Goal: Task Accomplishment & Management: Complete application form

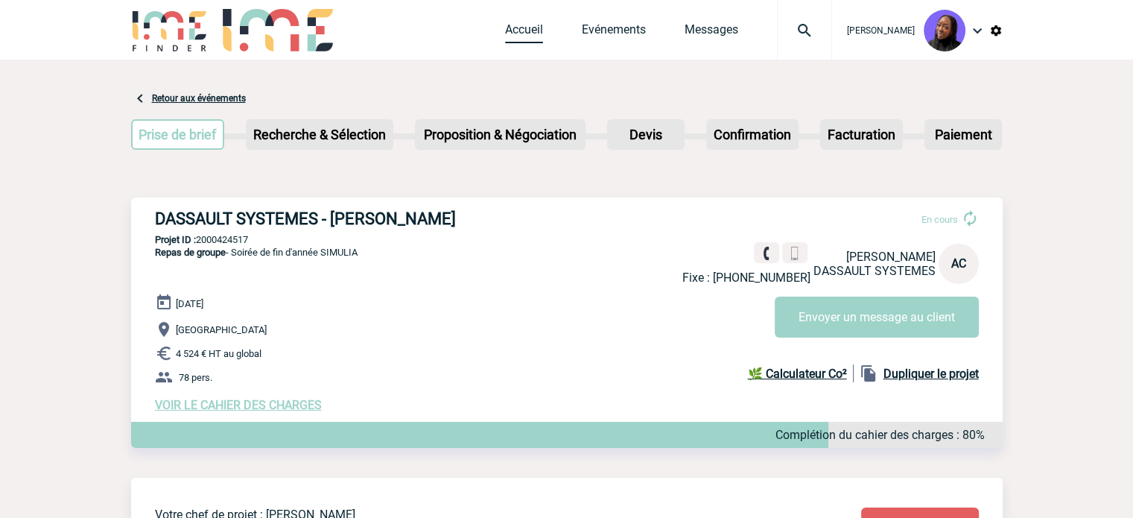
click at [539, 29] on link "Accueil" at bounding box center [524, 32] width 38 height 21
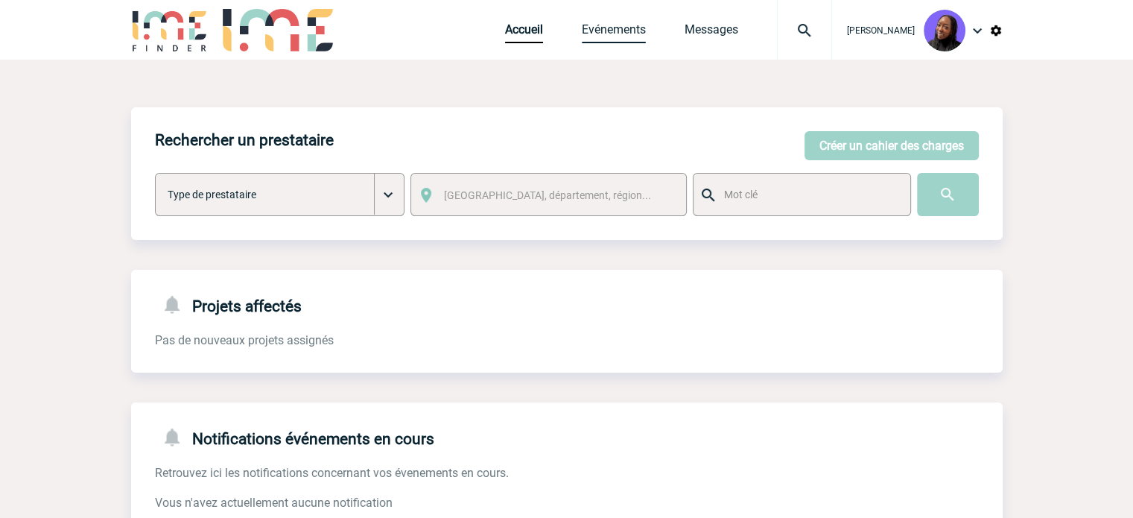
click at [621, 33] on link "Evénements" at bounding box center [614, 32] width 64 height 21
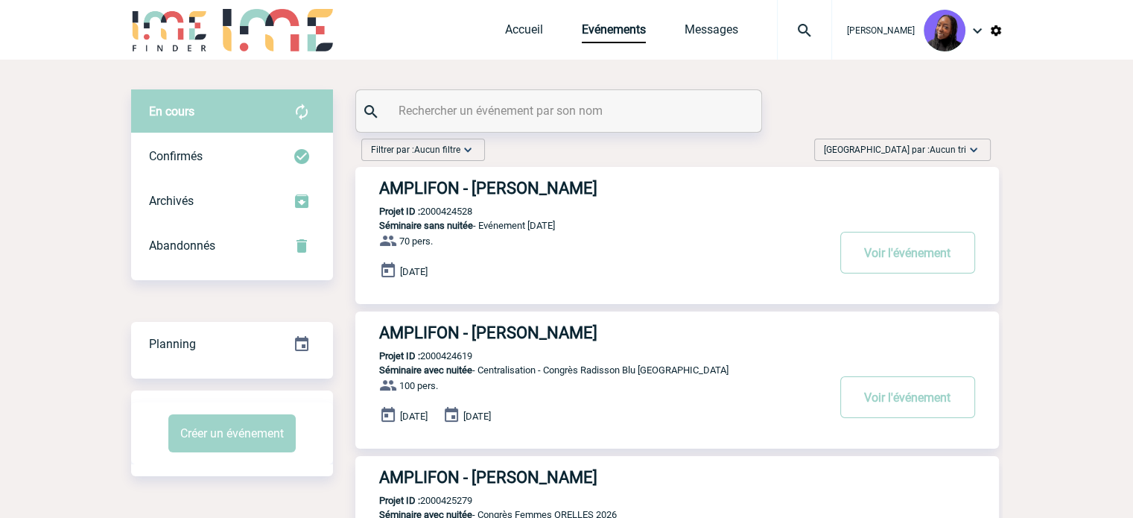
click at [502, 111] on input "text" at bounding box center [560, 111] width 331 height 22
paste input "2000424945"
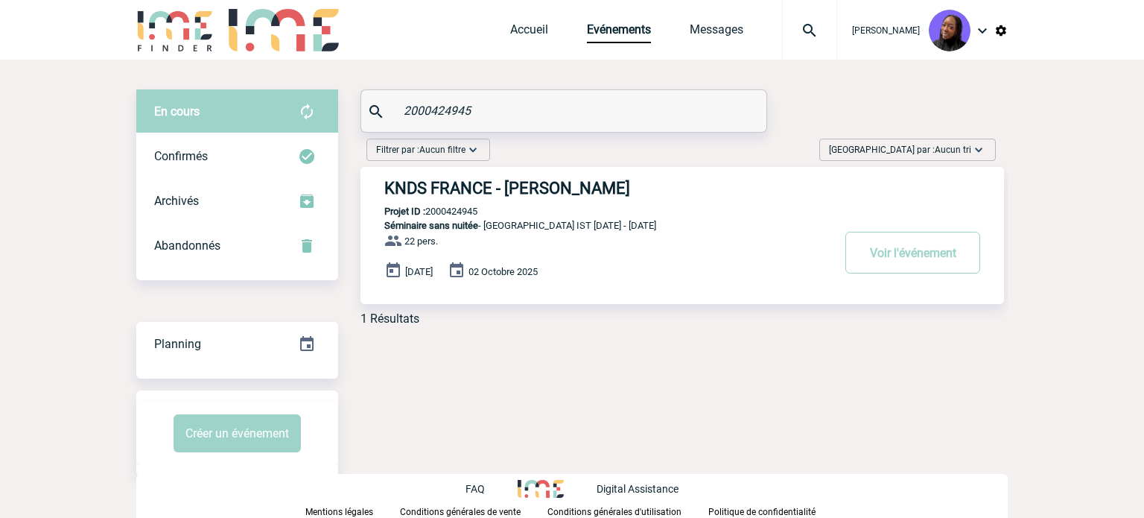
type input "2000424945"
click at [536, 182] on h3 "KNDS FRANCE - [PERSON_NAME]" at bounding box center [607, 188] width 447 height 19
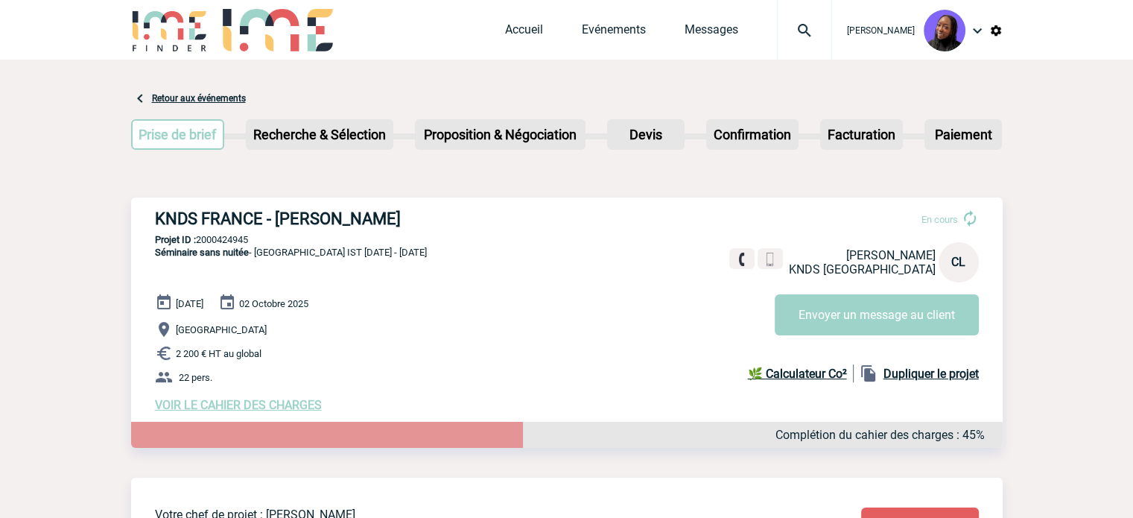
click at [273, 401] on span "VOIR LE CAHIER DES CHARGES" at bounding box center [238, 405] width 167 height 14
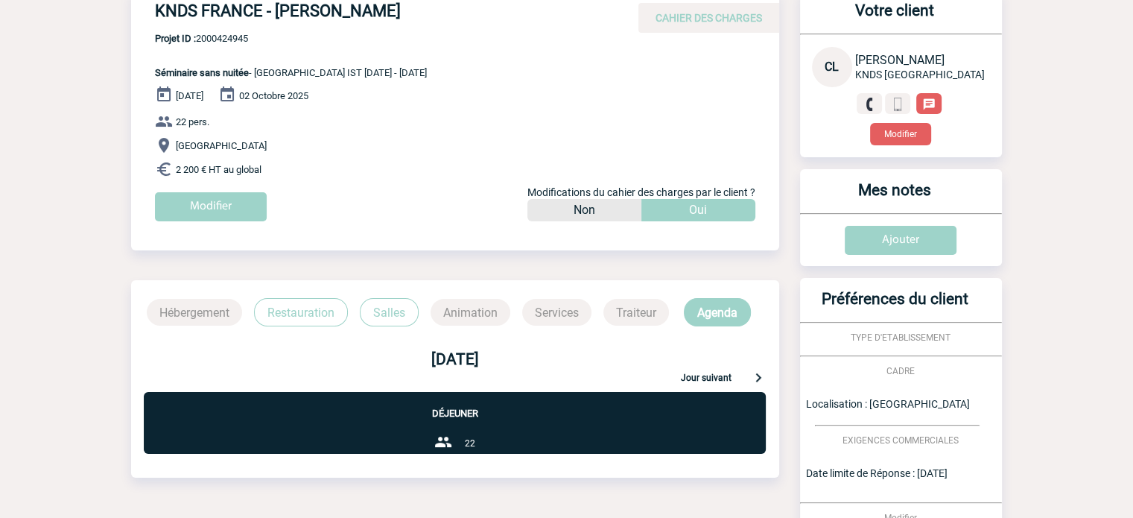
scroll to position [149, 0]
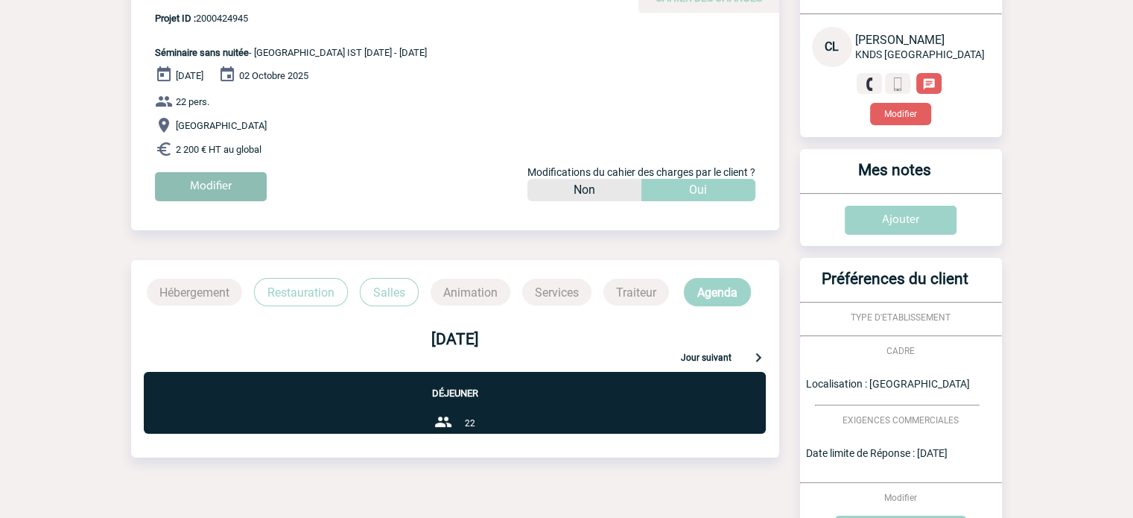
click at [226, 178] on input "Modifier" at bounding box center [211, 186] width 112 height 29
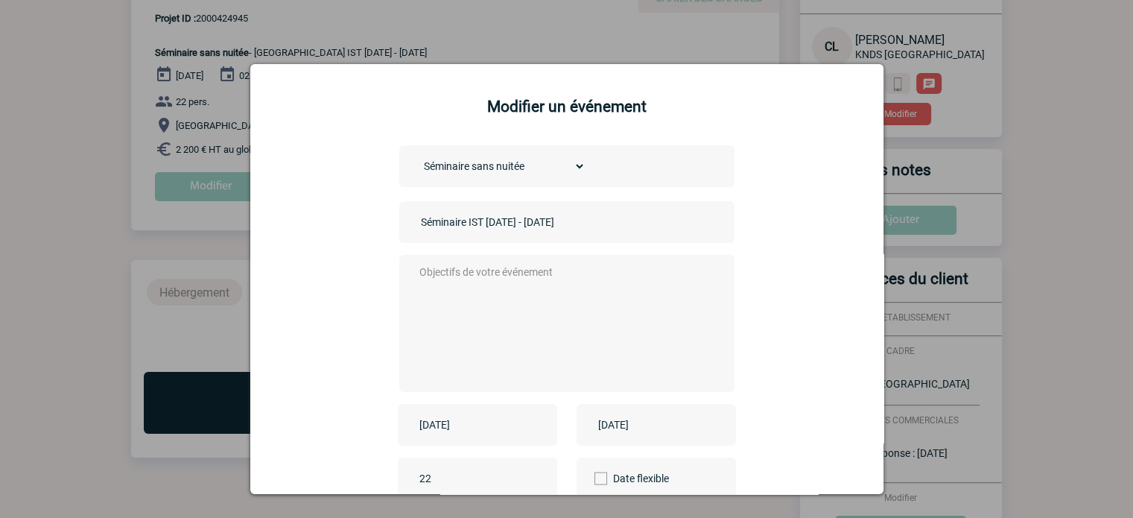
click at [495, 282] on textarea at bounding box center [563, 321] width 294 height 119
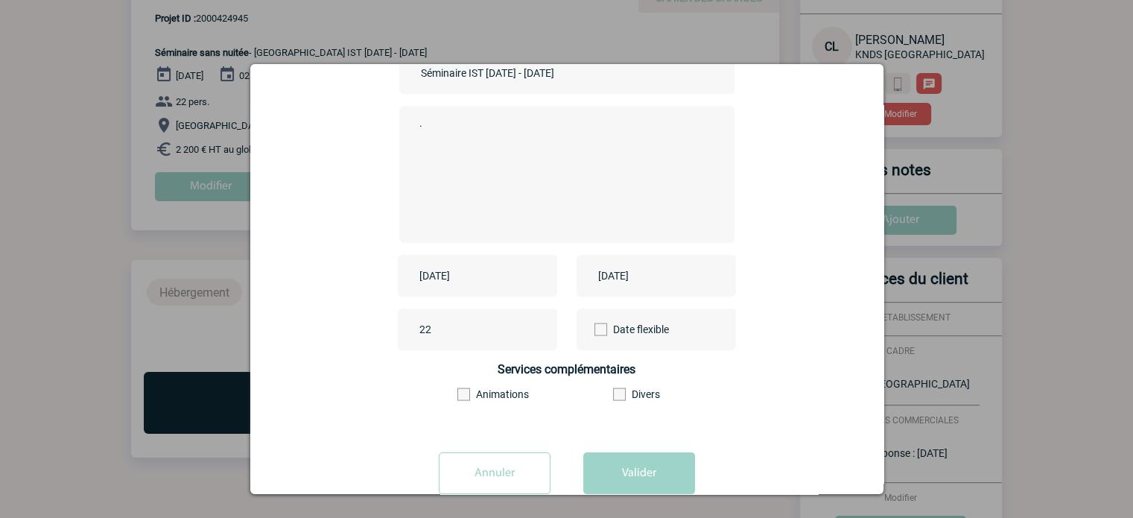
type textarea "."
click at [494, 277] on input "2025-09-30" at bounding box center [467, 275] width 103 height 19
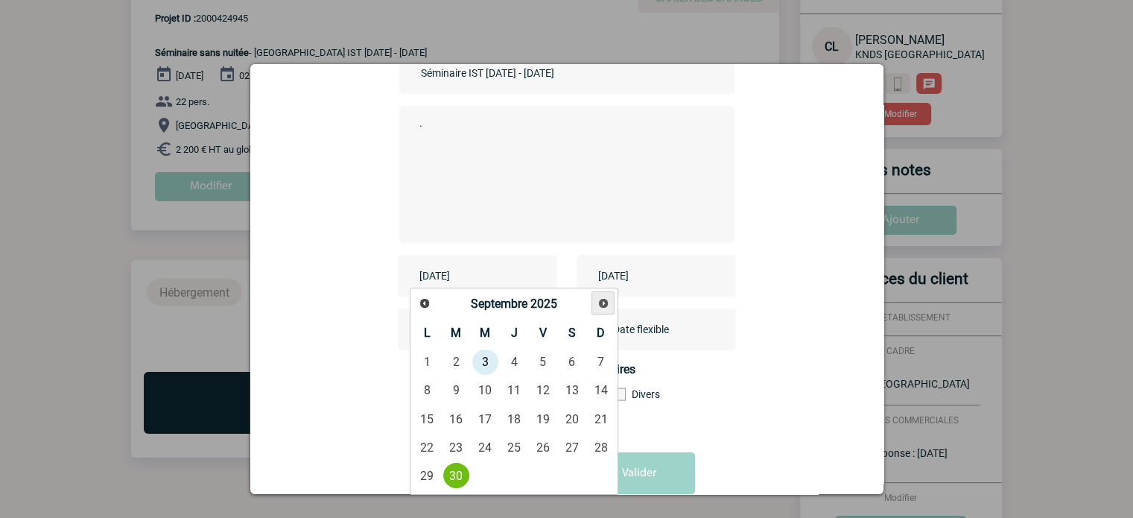
click at [606, 301] on span "Suivant" at bounding box center [603, 303] width 12 height 12
click at [466, 387] on link "7" at bounding box center [456, 390] width 28 height 27
type input "2025-10-07"
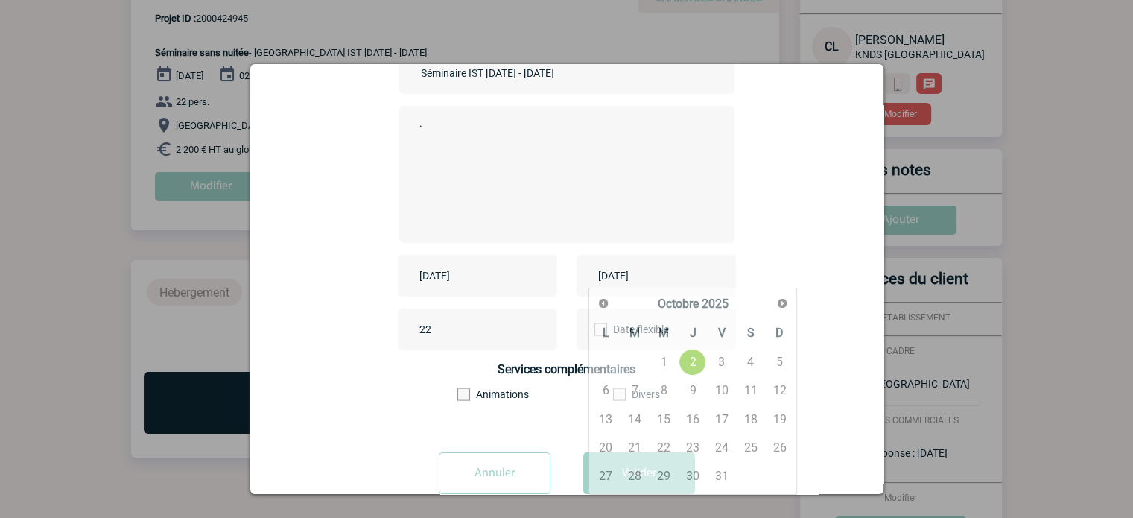
click at [651, 273] on input "2025-10-02" at bounding box center [645, 275] width 103 height 19
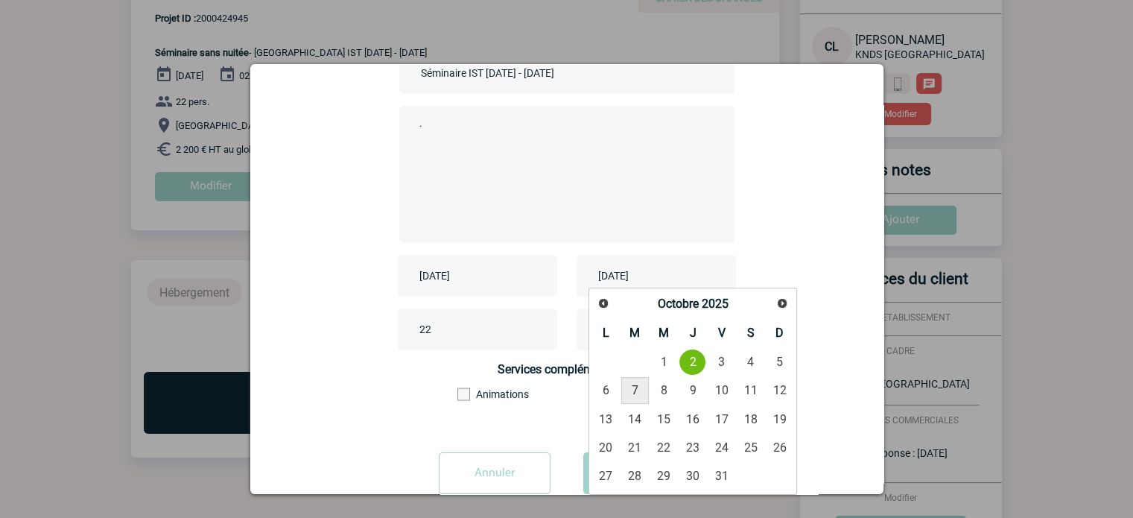
click at [629, 389] on link "7" at bounding box center [635, 390] width 28 height 27
type input "2025-10-07"
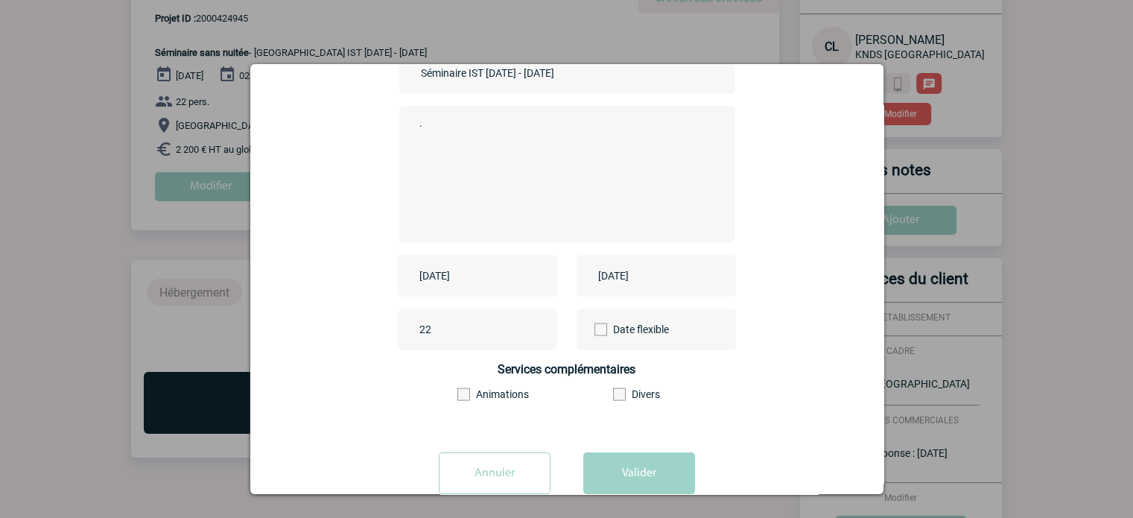
scroll to position [185, 0]
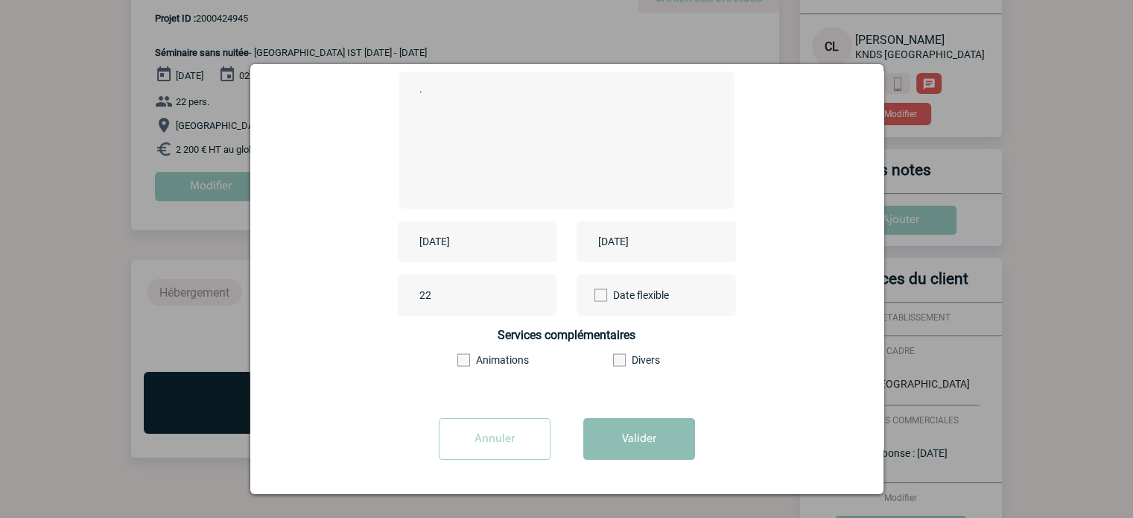
click at [626, 448] on button "Valider" at bounding box center [639, 439] width 112 height 42
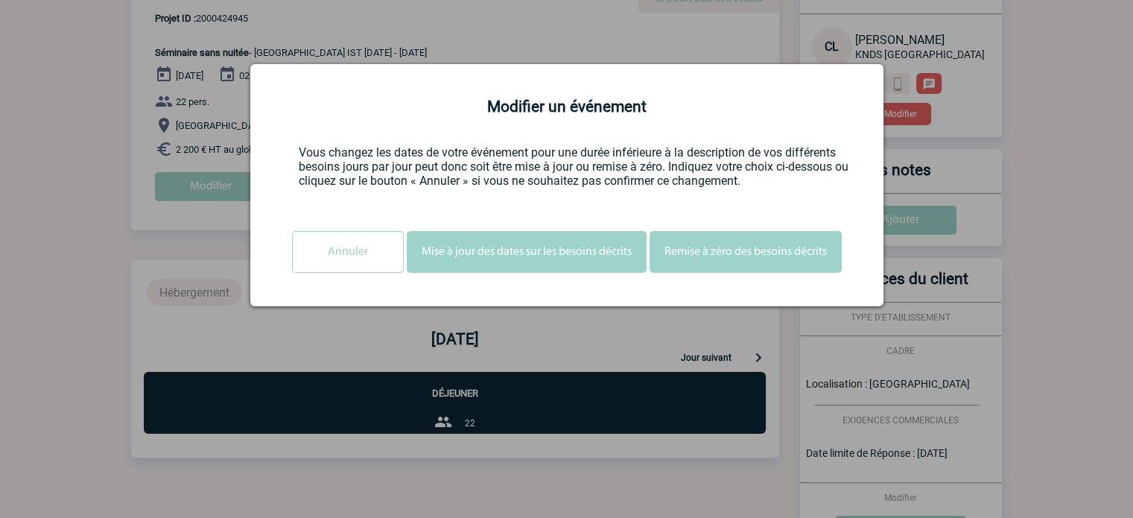
click at [498, 261] on button "Mise à jour des dates sur les besoins décrits" at bounding box center [527, 252] width 240 height 42
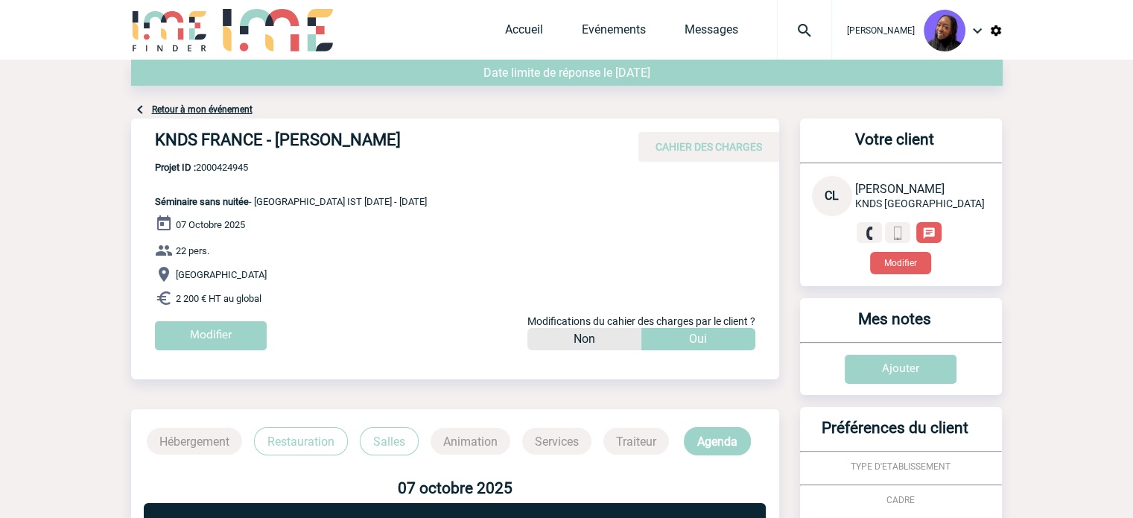
click at [550, 28] on span "Accueil" at bounding box center [543, 29] width 77 height 14
click at [508, 38] on div "Tabaski THIAM Accueil Evénements" at bounding box center [566, 31] width 871 height 63
click at [518, 31] on link "Accueil" at bounding box center [524, 32] width 38 height 21
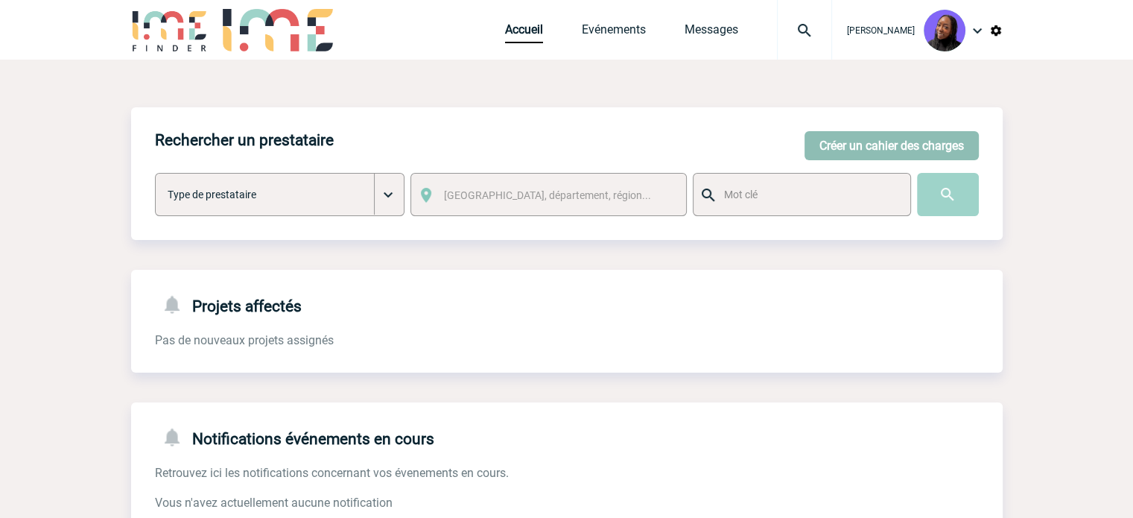
click at [873, 143] on button "Créer un cahier des charges" at bounding box center [891, 145] width 174 height 29
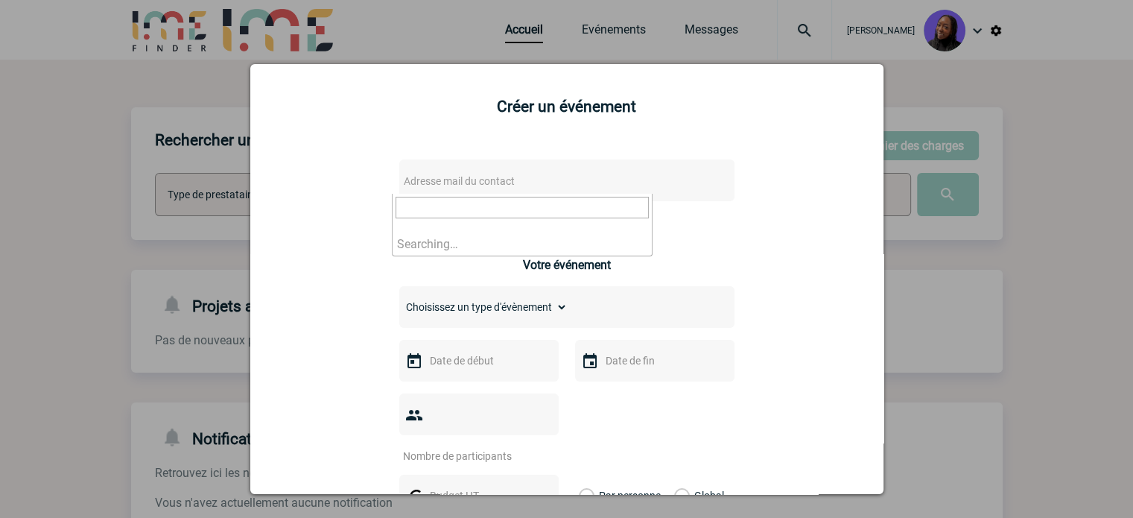
click at [463, 179] on span "Adresse mail du contact" at bounding box center [459, 181] width 111 height 12
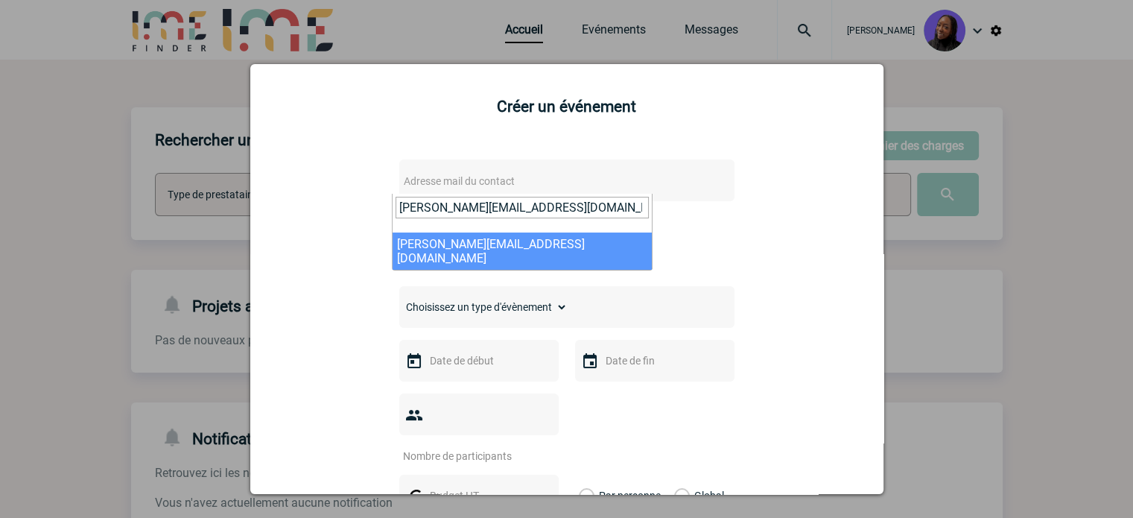
type input "sophie.momplot@amplifon.com"
select select "125188"
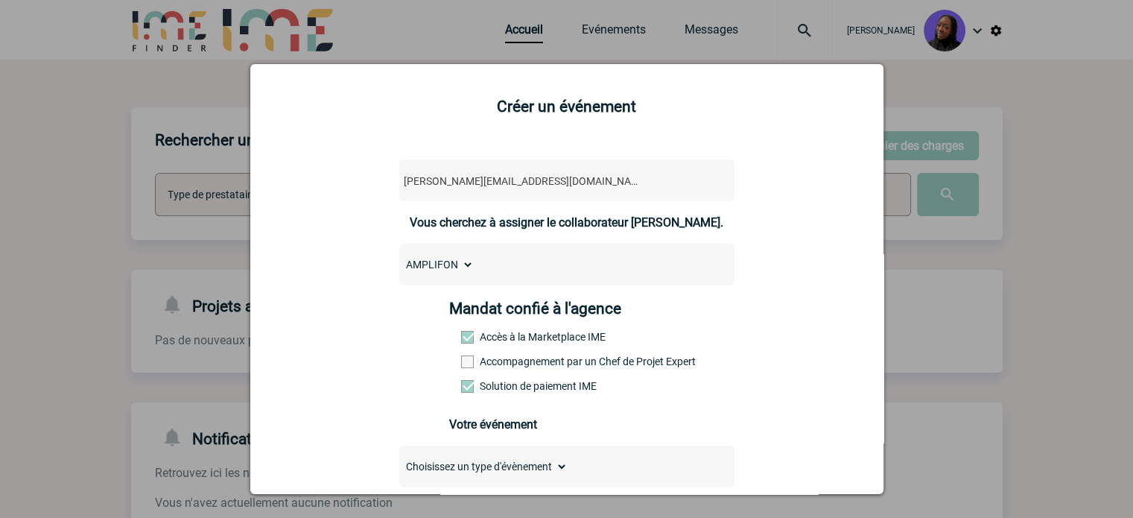
click at [501, 363] on label "Accompagnement par un Chef de Projet Expert" at bounding box center [494, 361] width 66 height 12
click at [0, 0] on input "Accompagnement par un Chef de Projet Expert" at bounding box center [0, 0] width 0 height 0
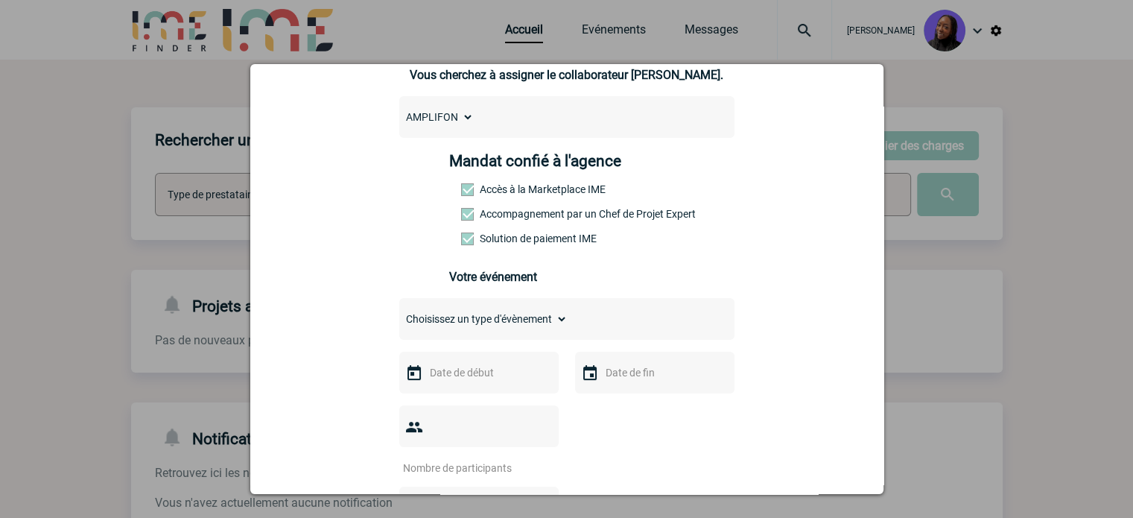
scroll to position [149, 0]
click at [455, 327] on select "Choisissez un type d'évènement Séminaire avec nuitée Séminaire sans nuitée Repa…" at bounding box center [483, 317] width 168 height 21
select select "1"
click at [399, 311] on select "Choisissez un type d'évènement Séminaire avec nuitée Séminaire sans nuitée Repa…" at bounding box center [483, 317] width 168 height 21
click at [466, 379] on input "text" at bounding box center [477, 370] width 103 height 19
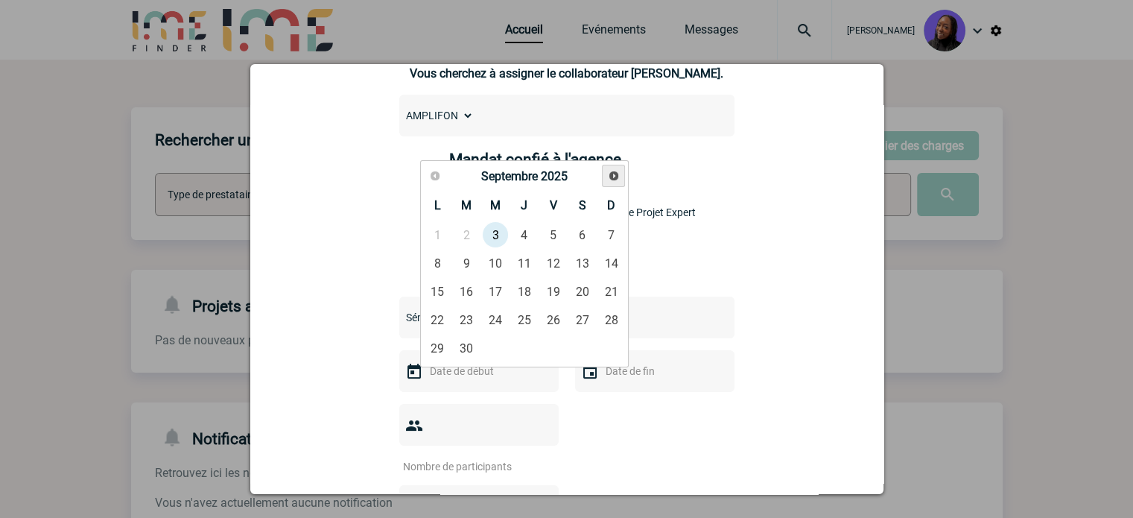
click at [617, 174] on span "Suivant" at bounding box center [614, 176] width 12 height 12
click at [447, 294] on link "13" at bounding box center [438, 291] width 28 height 27
type input "13-10-2025"
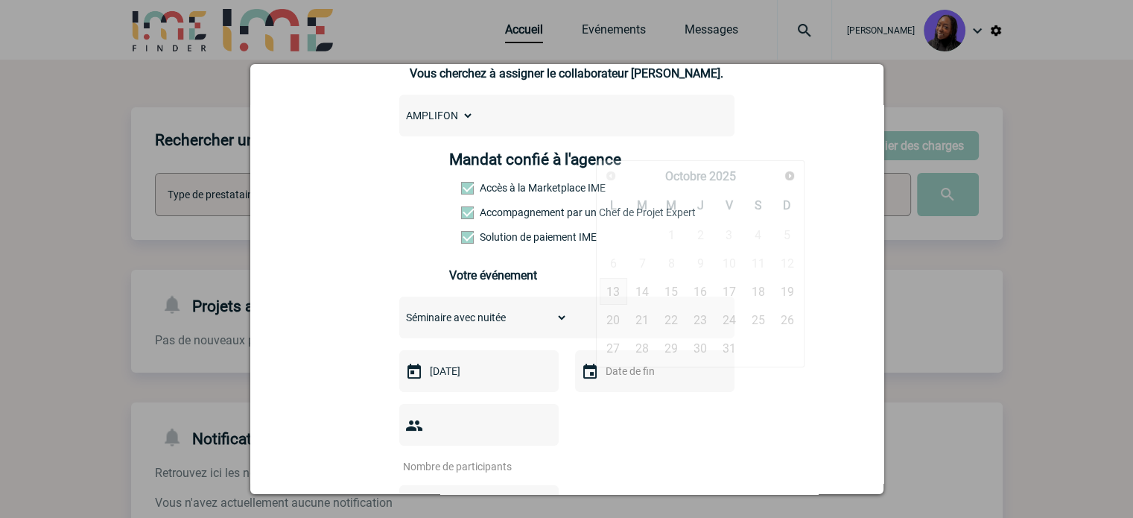
click at [628, 376] on input "text" at bounding box center [653, 370] width 103 height 19
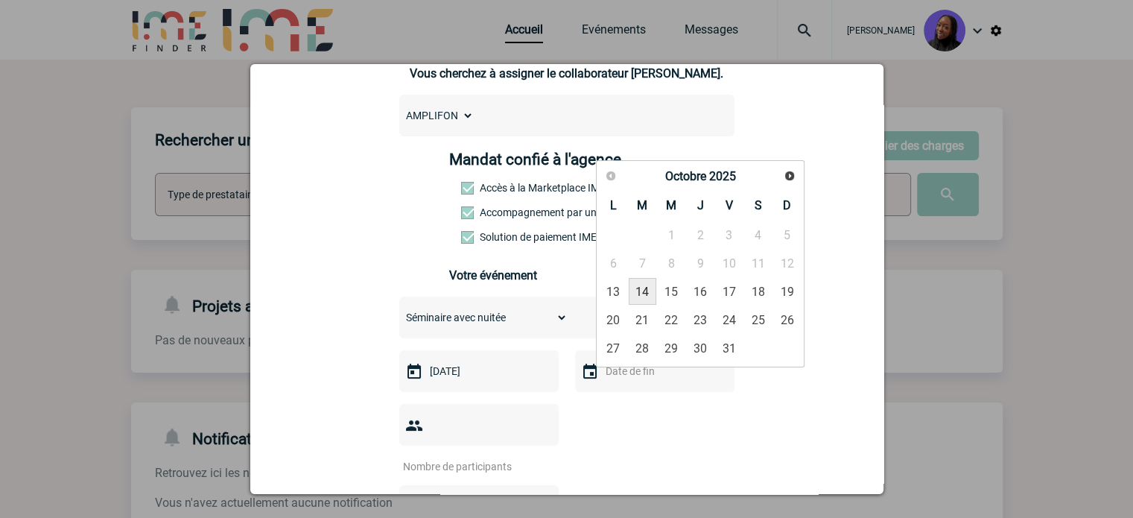
click at [644, 289] on link "14" at bounding box center [643, 291] width 28 height 27
type input "14-10-2025"
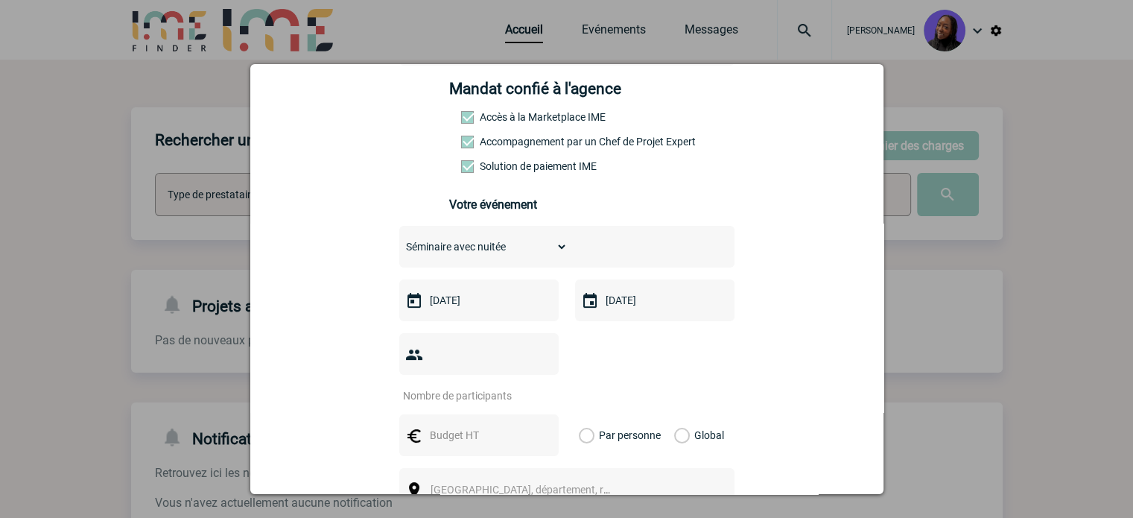
scroll to position [298, 0]
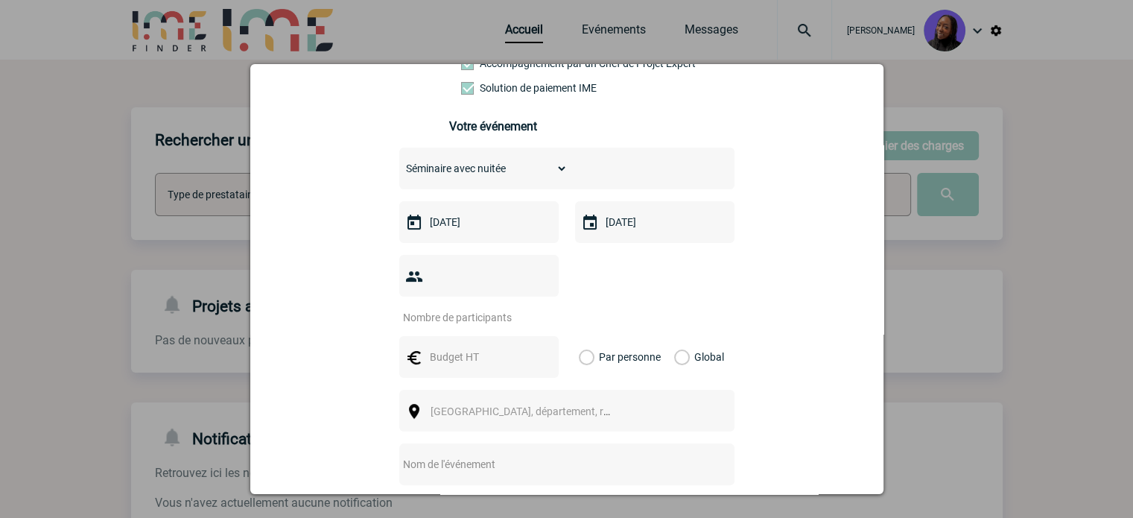
click at [489, 308] on input "number" at bounding box center [469, 317] width 140 height 19
type input "10"
click at [445, 347] on input "text" at bounding box center [477, 356] width 103 height 19
type input "2000"
click at [674, 336] on label "Global" at bounding box center [679, 357] width 10 height 42
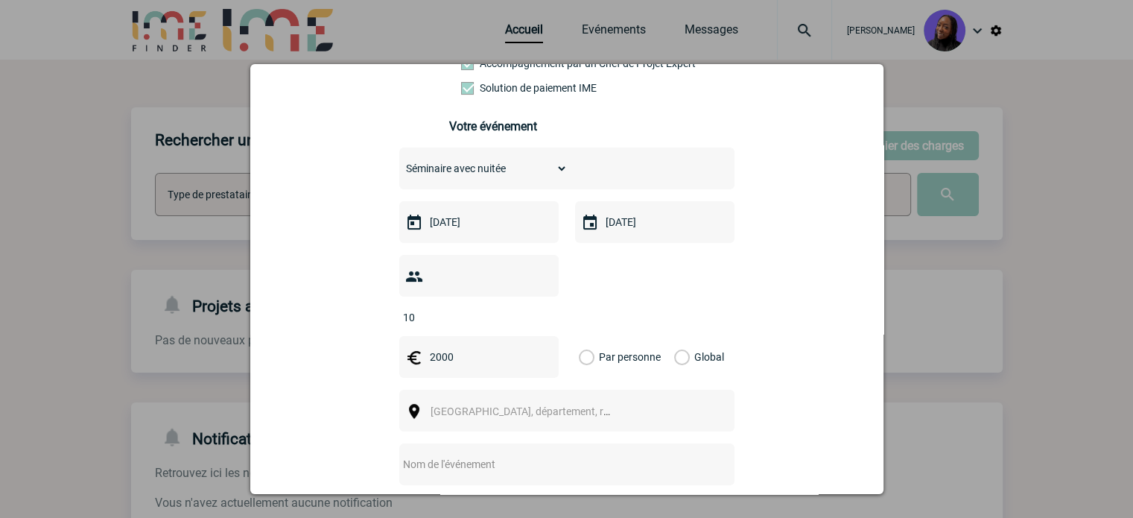
click at [0, 0] on input "Global" at bounding box center [0, 0] width 0 height 0
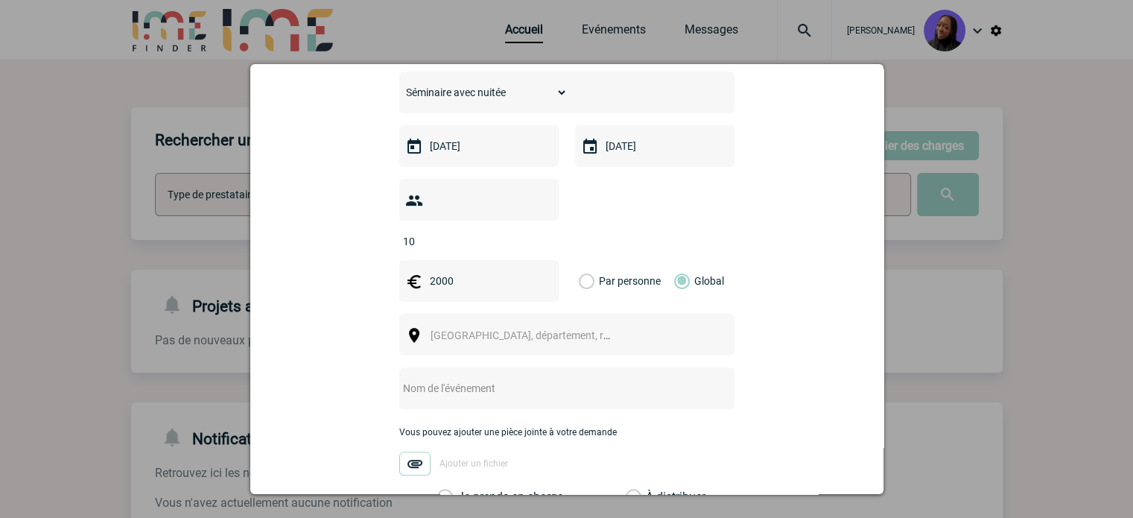
scroll to position [447, 0]
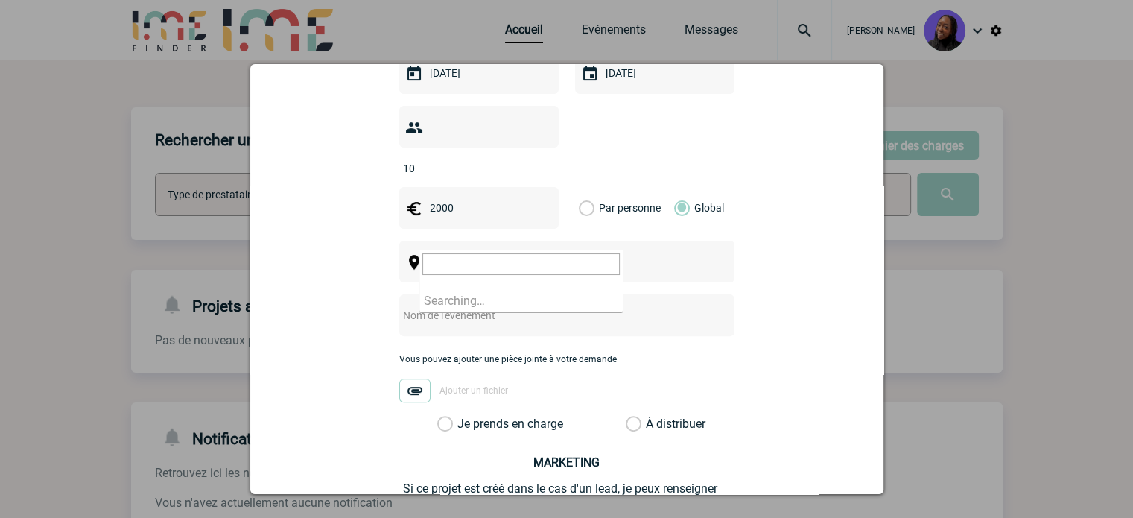
click at [492, 256] on span "Ville, département, région..." at bounding box center [534, 262] width 207 height 12
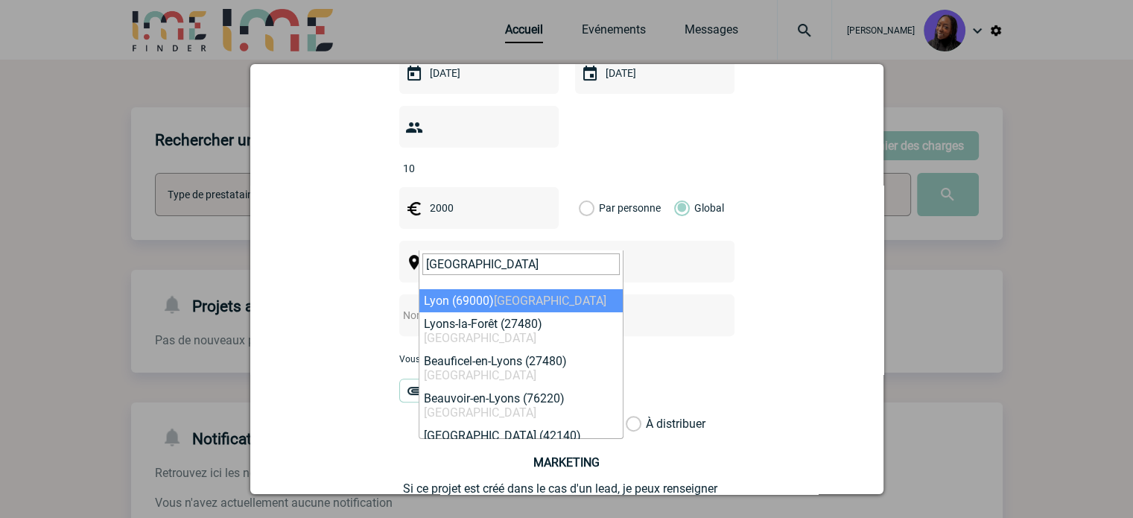
type input "lyon"
select select "36544"
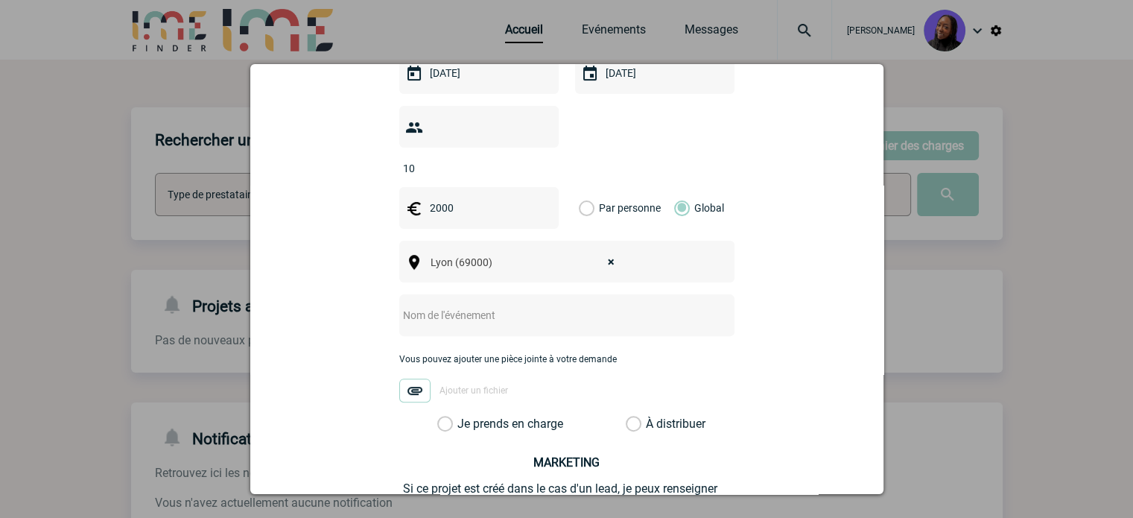
click at [464, 305] on input "text" at bounding box center [547, 314] width 296 height 19
click at [501, 305] on input "Centralisation -" at bounding box center [547, 314] width 296 height 19
type input "Centralisation - Hotel Edmond W Octobre 2025"
drag, startPoint x: 438, startPoint y: 398, endPoint x: 576, endPoint y: 257, distance: 197.0
click at [452, 416] on label "Je prends en charge" at bounding box center [449, 423] width 25 height 15
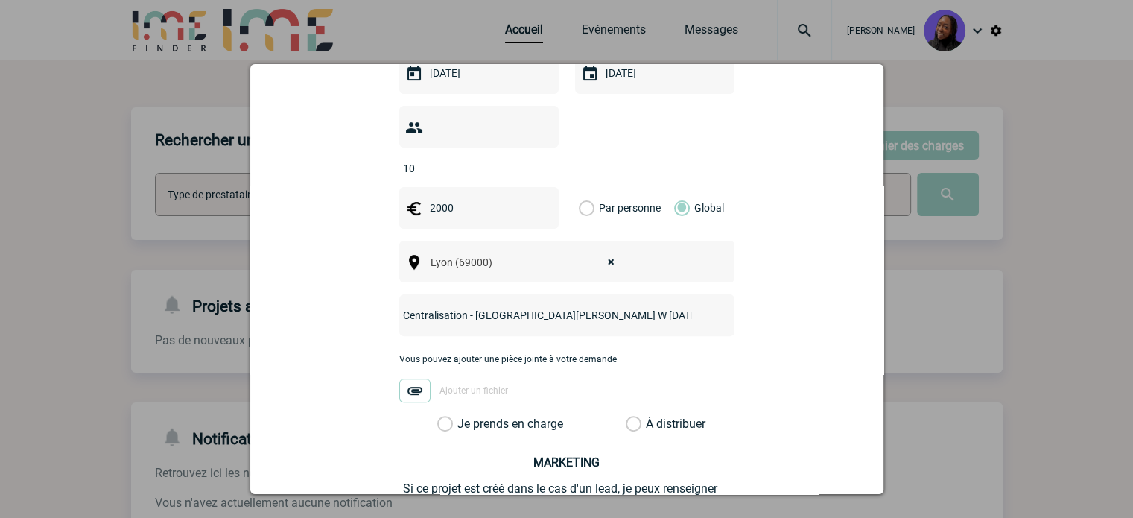
click at [0, 0] on input "Je prends en charge" at bounding box center [0, 0] width 0 height 0
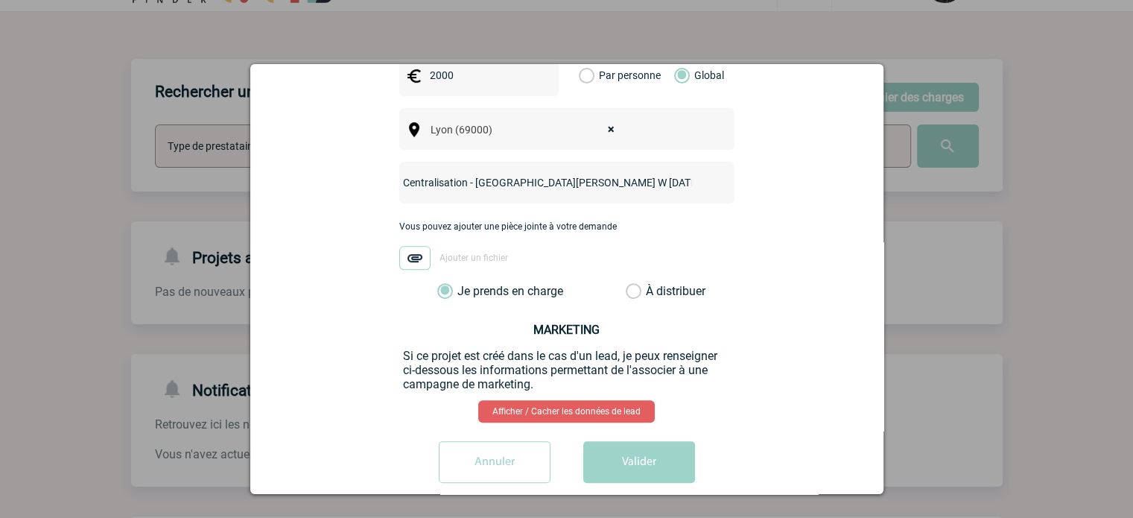
scroll to position [74, 0]
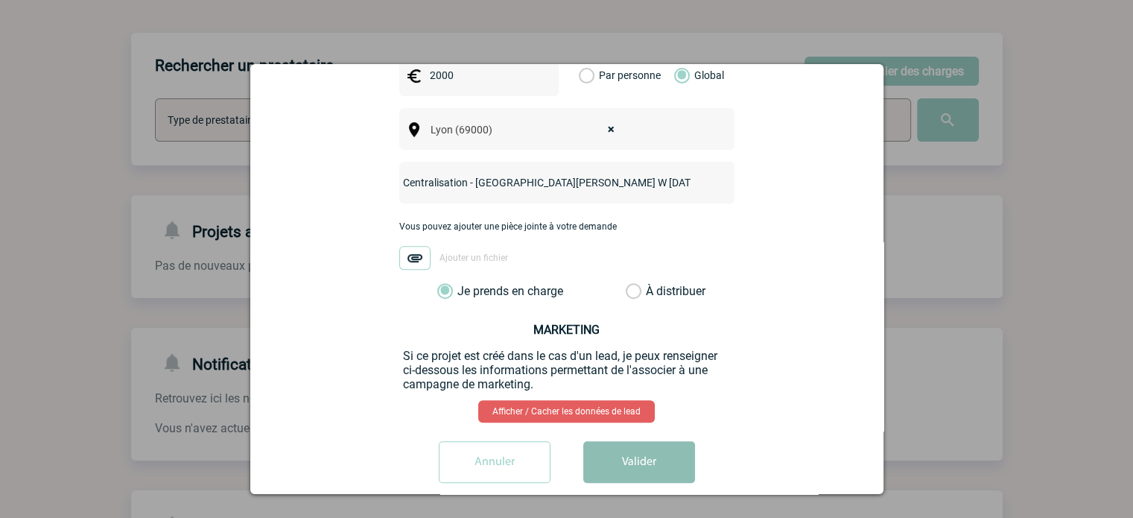
click at [638, 445] on button "Valider" at bounding box center [639, 462] width 112 height 42
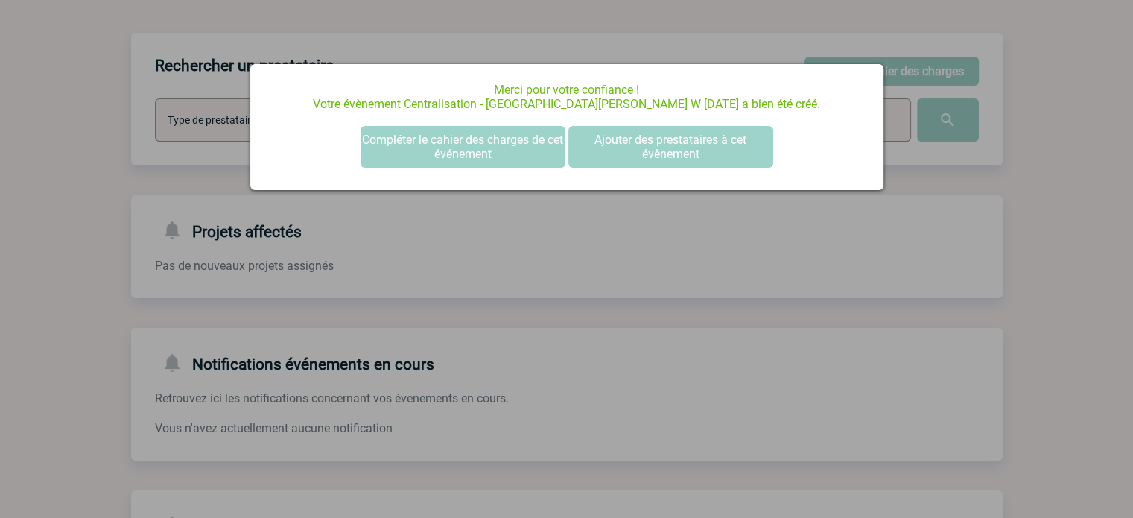
scroll to position [0, 0]
click at [435, 152] on button "Compléter le cahier des charges de cet événement" at bounding box center [462, 147] width 205 height 42
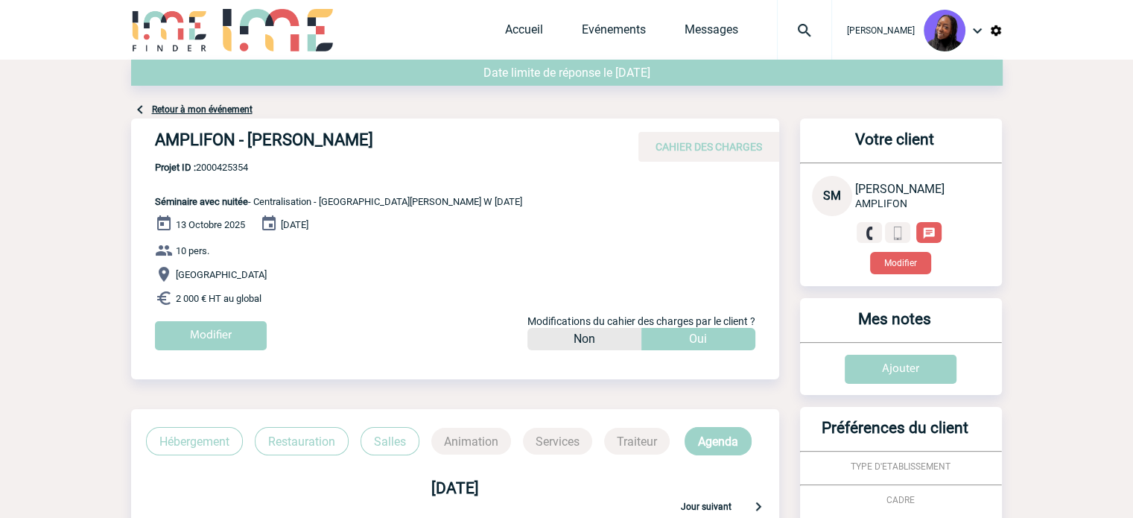
click at [261, 144] on h4 "AMPLIFON - [PERSON_NAME]" at bounding box center [378, 142] width 447 height 25
copy div "AMPLIFON - [PERSON_NAME]"
click at [233, 172] on span "Projet ID : 2000425354" at bounding box center [338, 167] width 367 height 11
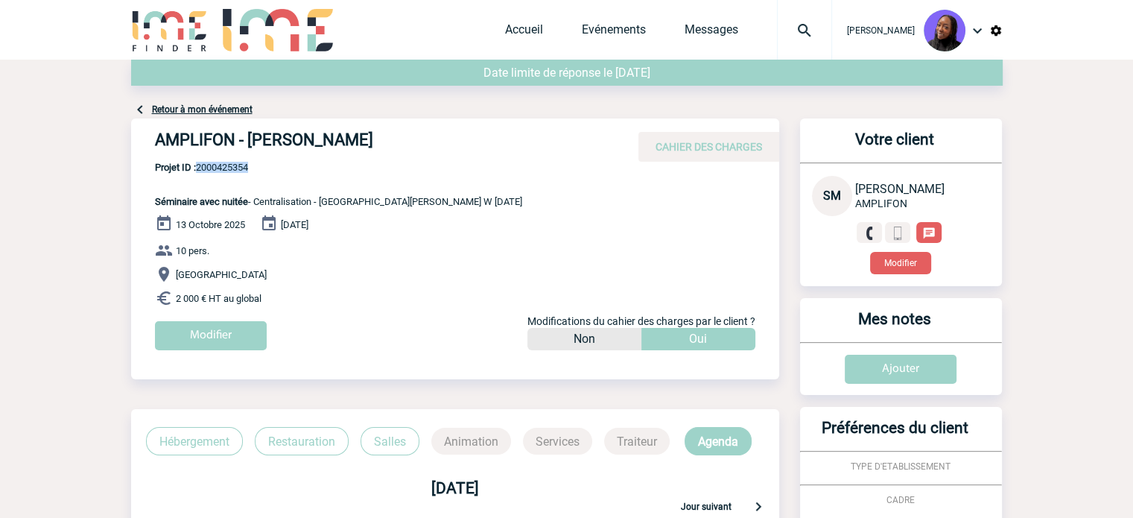
click at [233, 171] on span "Projet ID : 2000425354" at bounding box center [338, 167] width 367 height 11
copy span "2000425354"
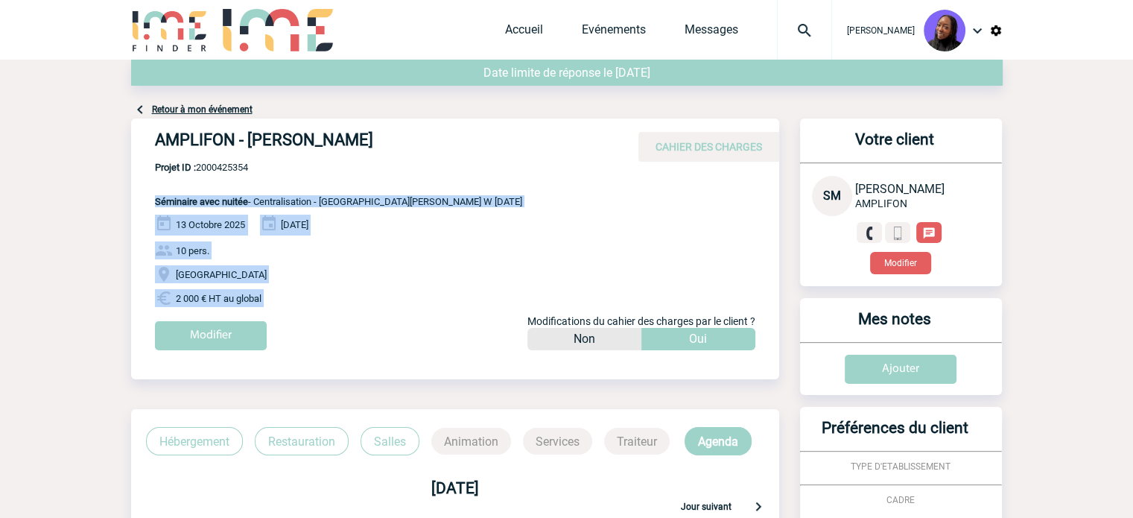
drag, startPoint x: 285, startPoint y: 306, endPoint x: 150, endPoint y: 199, distance: 172.3
click at [150, 199] on div "AMPLIFON - [PERSON_NAME] CAHIER DES CHARGES AMPLIFON - [PERSON_NAME] - Séminair…" at bounding box center [455, 239] width 648 height 243
copy div "Séminaire avec nuitée - Centralisation - [GEOGRAPHIC_DATA][PERSON_NAME] W [DATE…"
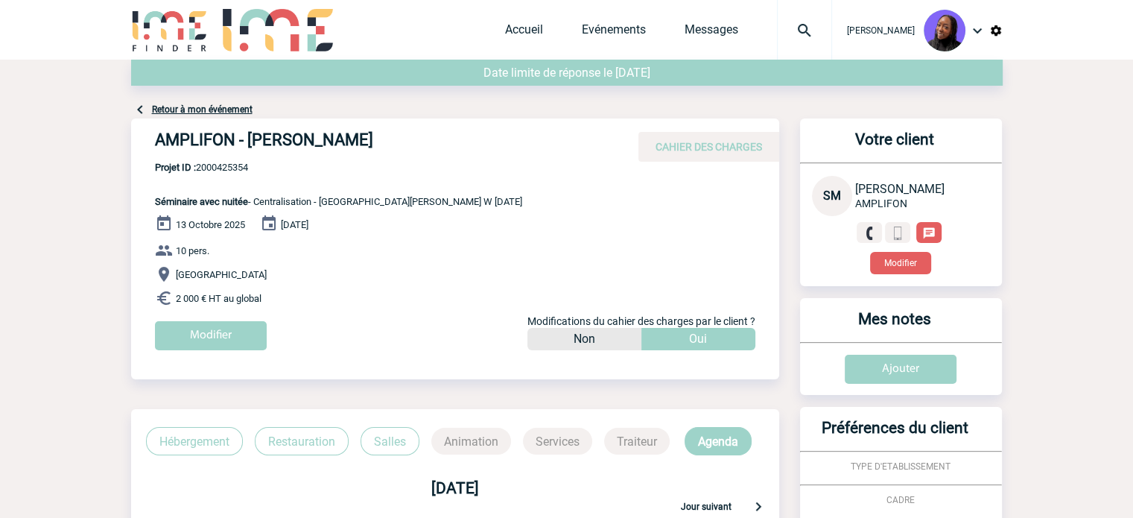
click at [237, 168] on span "Projet ID : 2000425354" at bounding box center [338, 167] width 367 height 11
copy span "2000425354"
